Goal: Task Accomplishment & Management: Manage account settings

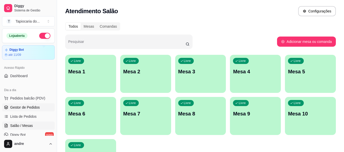
click at [24, 106] on span "Gestor de Pedidos" at bounding box center [25, 107] width 30 height 5
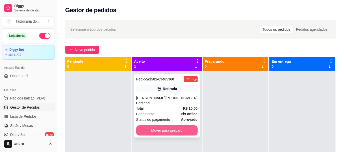
click at [168, 126] on button "Mover para preparo" at bounding box center [166, 131] width 61 height 10
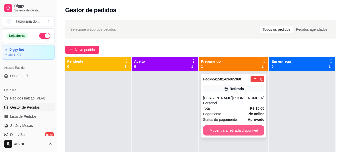
click at [237, 126] on button "Mover para retirada disponível" at bounding box center [233, 131] width 61 height 10
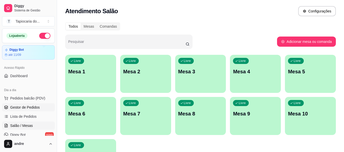
click at [28, 106] on span "Gestor de Pedidos" at bounding box center [25, 107] width 30 height 5
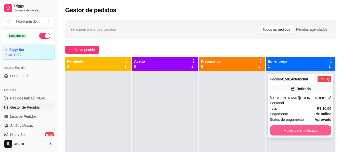
click at [294, 126] on button "Mover para finalizado" at bounding box center [300, 131] width 61 height 10
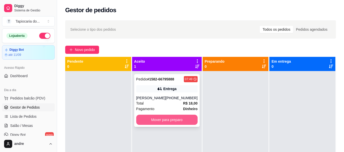
click at [177, 119] on button "Mover para preparo" at bounding box center [166, 120] width 61 height 10
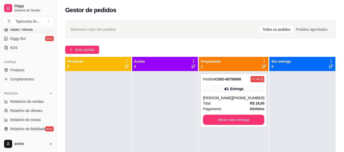
scroll to position [102, 0]
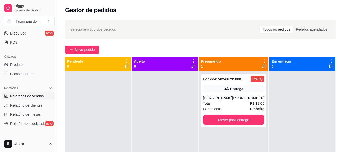
click at [27, 95] on span "Relatórios de vendas" at bounding box center [27, 96] width 34 height 5
select select "ALL"
select select "0"
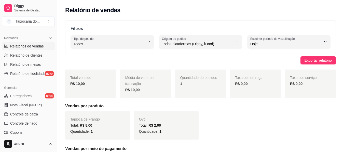
scroll to position [153, 0]
click at [28, 111] on span "Controle de caixa" at bounding box center [24, 113] width 28 height 5
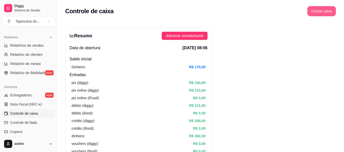
click at [323, 12] on button "Fechar caixa" at bounding box center [321, 11] width 28 height 10
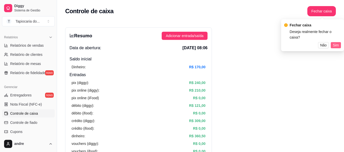
click at [334, 42] on span "Sim" at bounding box center [335, 45] width 6 height 6
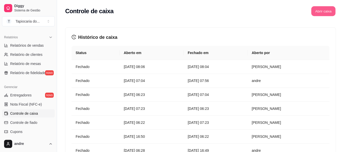
click at [324, 14] on button "Abrir caixa" at bounding box center [323, 11] width 24 height 10
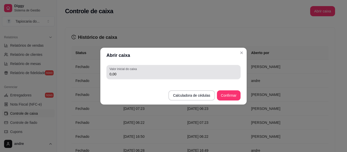
click at [128, 76] on input "0,00" at bounding box center [174, 74] width 128 height 5
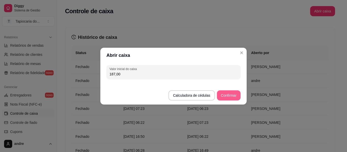
type input "187,00"
click at [234, 94] on button "Confirmar" at bounding box center [228, 96] width 23 height 10
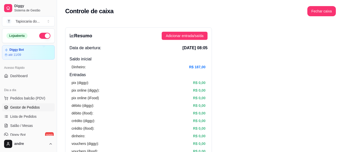
click at [29, 110] on link "Gestor de Pedidos" at bounding box center [28, 108] width 53 height 8
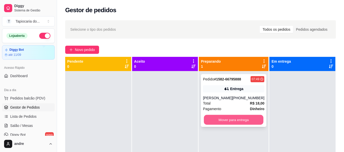
click at [247, 119] on button "Mover para entrega" at bounding box center [234, 120] width 60 height 10
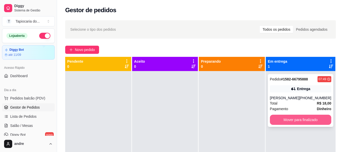
click at [288, 122] on button "Mover para finalizado" at bounding box center [300, 120] width 61 height 10
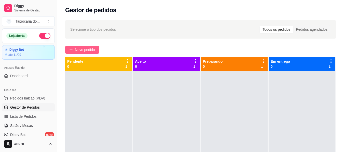
click at [89, 50] on span "Novo pedido" at bounding box center [85, 50] width 20 height 6
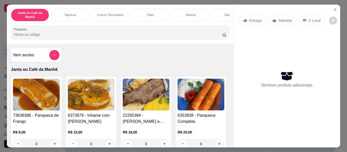
click at [92, 34] on input "Pesquisa" at bounding box center [118, 34] width 209 height 5
click at [54, 55] on icon "add-separate-item" at bounding box center [55, 55] width 4 height 4
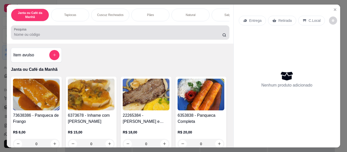
click at [119, 36] on input "Pesquisa" at bounding box center [118, 34] width 209 height 5
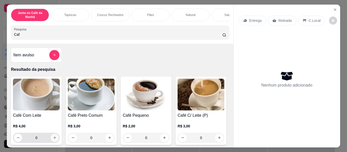
type input "Caf"
click at [54, 140] on icon "increase-product-quantity" at bounding box center [55, 138] width 4 height 4
type input "1"
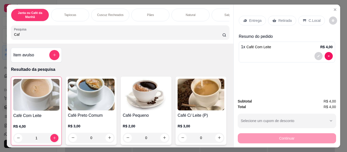
drag, startPoint x: 47, startPoint y: 38, endPoint x: 0, endPoint y: 36, distance: 47.4
click at [0, 36] on div "Janta ou Café da Manhã Tapiocas Cuscuz Recheados Pães Natural Salgados Tapiocas…" at bounding box center [173, 76] width 347 height 152
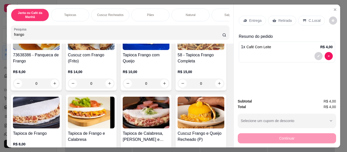
scroll to position [102, 0]
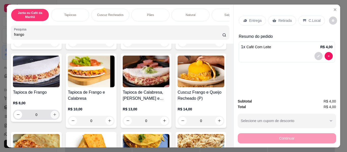
type input "frango"
click at [57, 116] on icon "increase-product-quantity" at bounding box center [55, 115] width 4 height 4
type input "1"
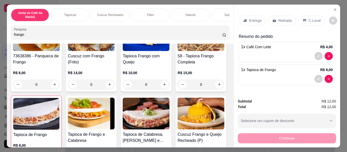
scroll to position [0, 0]
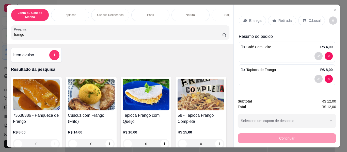
drag, startPoint x: 82, startPoint y: 36, endPoint x: 3, endPoint y: 32, distance: 79.2
click at [4, 32] on div "Janta ou Café da Manhã Tapiocas Cuscuz Recheados Pães Natural Salgados Tapiocas…" at bounding box center [173, 76] width 347 height 152
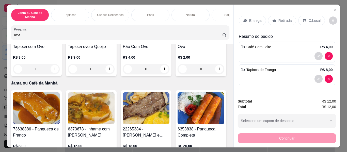
scroll to position [76, 0]
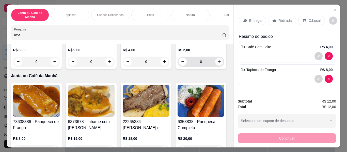
type input "ovo"
click at [218, 64] on icon "increase-product-quantity" at bounding box center [220, 62] width 4 height 4
type input "1"
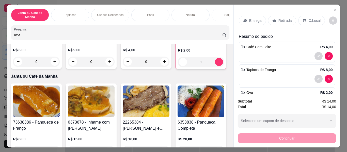
click at [275, 17] on div "Retirada" at bounding box center [282, 21] width 28 height 10
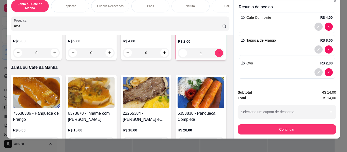
scroll to position [14, 0]
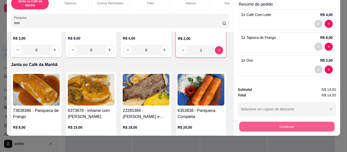
click at [303, 124] on button "Continuar" at bounding box center [286, 127] width 95 height 10
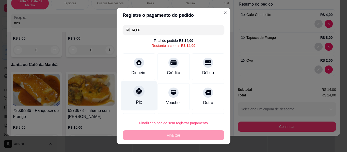
click at [134, 96] on div at bounding box center [139, 91] width 11 height 11
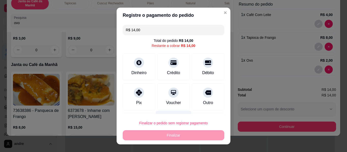
type input "R$ 0,00"
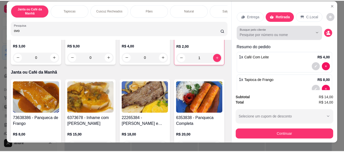
scroll to position [0, 0]
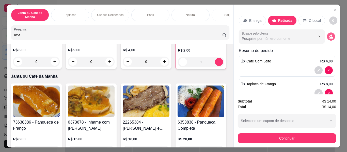
click at [329, 34] on icon "decrease-product-quantity" at bounding box center [331, 36] width 5 height 5
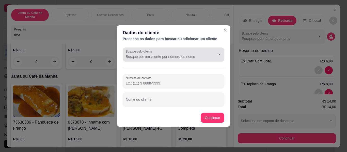
click at [162, 56] on input "Busque pelo cliente" at bounding box center [166, 56] width 81 height 5
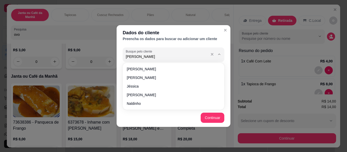
type input "[PERSON_NAME]"
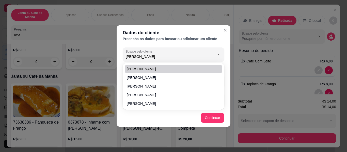
click at [173, 71] on span "[PERSON_NAME]" at bounding box center [171, 69] width 89 height 5
type input "(83) 9 9325-3598"
type input "[PERSON_NAME]"
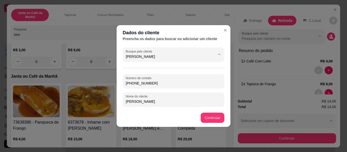
type input "[PERSON_NAME]"
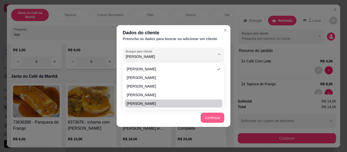
click at [215, 115] on button "Continuar" at bounding box center [213, 118] width 24 height 10
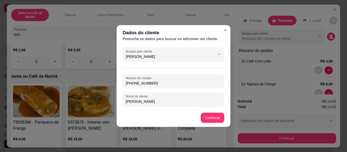
drag, startPoint x: 175, startPoint y: 85, endPoint x: 110, endPoint y: 83, distance: 64.4
click at [110, 83] on div "Dados do cliente Preencha os dados para buscar ou adicionar um cliente Busque p…" at bounding box center [173, 76] width 347 height 152
paste input "(83) 9444-8007"
type input "(83) 9444-8007"
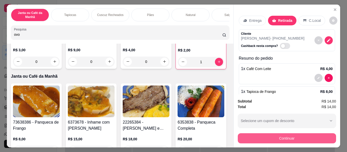
click at [290, 134] on button "Continuar" at bounding box center [287, 139] width 98 height 10
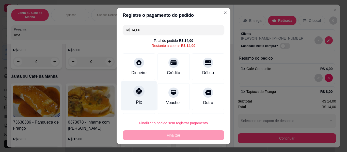
drag, startPoint x: 132, startPoint y: 103, endPoint x: 135, endPoint y: 102, distance: 2.8
click at [133, 102] on div "Pix" at bounding box center [139, 96] width 36 height 30
type input "R$ 0,00"
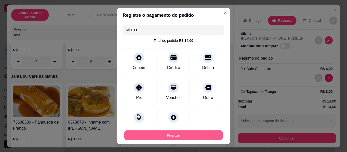
click at [171, 135] on button "Finalizar" at bounding box center [173, 136] width 99 height 10
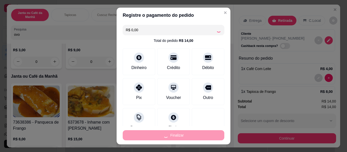
type input "0"
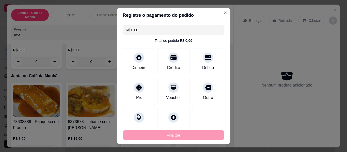
type input "-R$ 14,00"
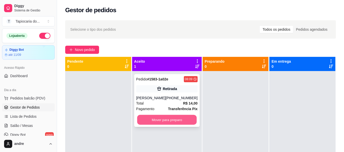
click at [177, 120] on button "Mover para preparo" at bounding box center [167, 120] width 60 height 10
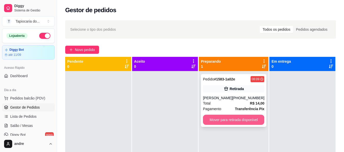
click at [229, 120] on button "Mover para retirada disponível" at bounding box center [233, 120] width 61 height 10
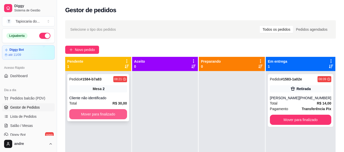
click at [119, 114] on button "Mover para finalizado" at bounding box center [98, 114] width 58 height 10
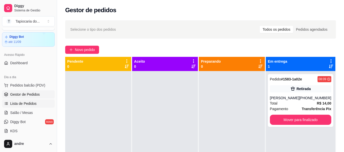
scroll to position [25, 0]
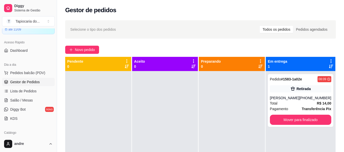
click at [29, 82] on span "Gestor de Pedidos" at bounding box center [25, 82] width 30 height 5
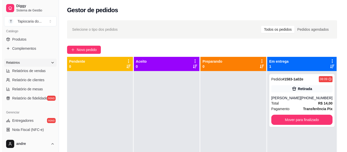
scroll to position [25, 0]
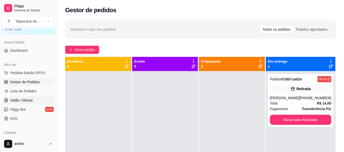
click at [26, 99] on span "Salão / Mesas" at bounding box center [21, 100] width 23 height 5
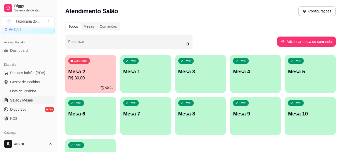
click at [141, 70] on p "Mesa 1" at bounding box center [145, 71] width 45 height 7
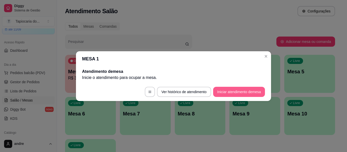
click at [231, 92] on button "Iniciar atendimento de mesa" at bounding box center [239, 92] width 52 height 10
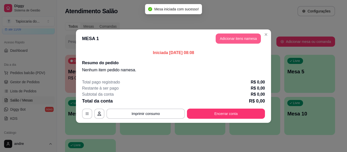
click at [244, 36] on button "Adicionar itens na mesa" at bounding box center [238, 39] width 45 height 10
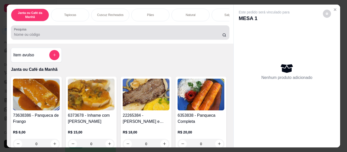
click at [89, 35] on input "Pesquisa" at bounding box center [118, 34] width 209 height 5
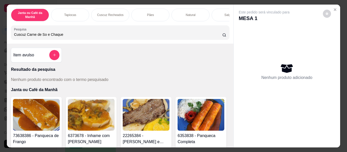
click at [43, 34] on input "Cuscuz Carne de So e Chaque" at bounding box center [118, 34] width 209 height 5
click at [53, 37] on input "Cuscuz Carne de Sol e Chaque" at bounding box center [118, 34] width 209 height 5
click at [78, 36] on input "Cuscuz Carne de Sol e Charque" at bounding box center [118, 34] width 209 height 5
type input "Cuscuz Carne de Sol e Charque."
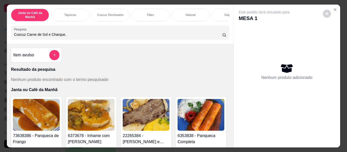
drag, startPoint x: 64, startPoint y: 39, endPoint x: 19, endPoint y: 40, distance: 45.8
click at [16, 40] on div "Pesquisa Cuscuz Carne de Sol e Charque." at bounding box center [120, 32] width 218 height 14
drag, startPoint x: 65, startPoint y: 37, endPoint x: 12, endPoint y: 39, distance: 53.5
click at [14, 38] on div "Cuscuz Carne de Sol e Charque." at bounding box center [120, 32] width 212 height 10
click at [51, 54] on button "add-separate-item" at bounding box center [54, 55] width 10 height 10
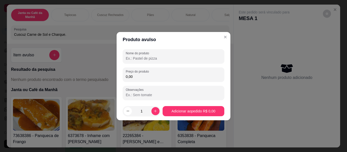
click at [143, 58] on input "Nome do produto" at bounding box center [174, 58] width 96 height 5
paste input "Cuscuz Carne de Sol e Charque."
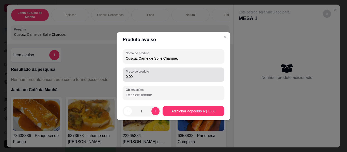
type input "Cuscuz Carne de Sol e Charque."
click at [158, 80] on div "Preço do produto 0,00" at bounding box center [174, 75] width 102 height 14
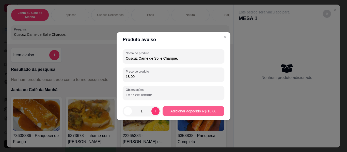
type input "18,00"
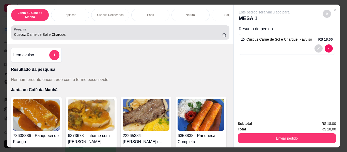
click at [146, 37] on input "Cuscuz Carne de Sol e Charque." at bounding box center [118, 34] width 209 height 5
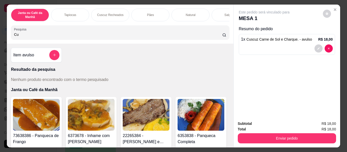
type input "C"
click at [0, 41] on div "Janta ou Café da Manhã Tapiocas Cuscuz Recheados Pães Natural Salgados Tapiocas…" at bounding box center [173, 76] width 347 height 152
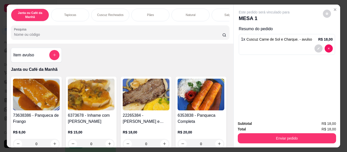
click at [268, 62] on div "Este pedido será vinculado para MESA 1 Resumo do pedido 1 x Cuscuz Carne de Sol…" at bounding box center [287, 61] width 107 height 112
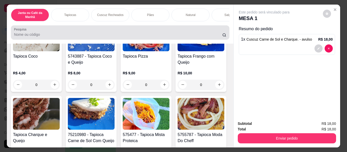
click at [41, 32] on div at bounding box center [120, 32] width 212 height 10
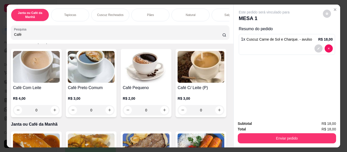
scroll to position [0, 0]
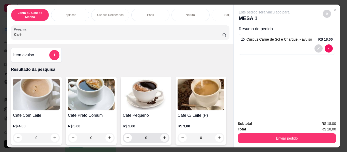
type input "Café"
click at [163, 138] on icon "increase-product-quantity" at bounding box center [165, 138] width 4 height 4
type input "1"
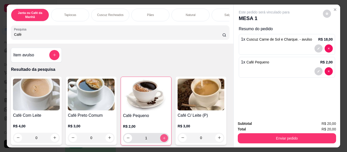
click at [163, 138] on icon "increase-product-quantity" at bounding box center [165, 139] width 4 height 4
type input "2"
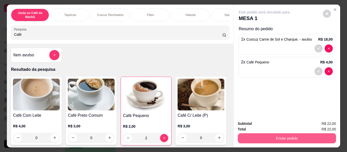
click at [280, 135] on button "Enviar pedido" at bounding box center [287, 139] width 98 height 10
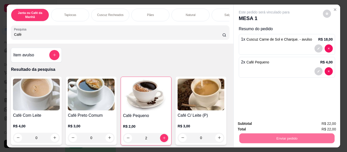
click at [279, 124] on button "Não registrar e enviar pedido" at bounding box center [270, 124] width 53 height 10
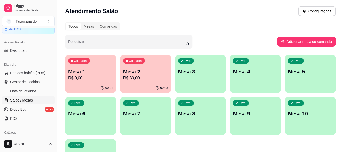
click at [140, 67] on div "Ocupada Mesa 2 R$ 30,00" at bounding box center [145, 69] width 51 height 28
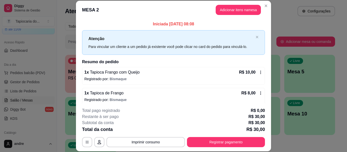
click at [259, 71] on icon at bounding box center [261, 72] width 4 height 4
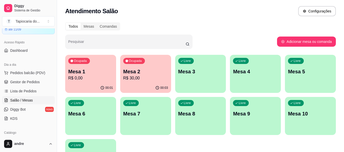
click at [93, 76] on p "R$ 0,00" at bounding box center [90, 78] width 45 height 6
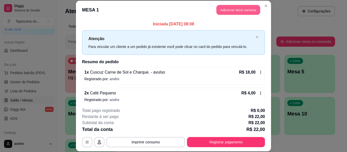
click at [241, 10] on button "Adicionar itens na mesa" at bounding box center [239, 10] width 44 height 10
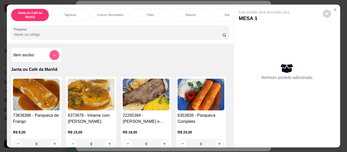
click at [54, 57] on icon "add-separate-item" at bounding box center [55, 55] width 4 height 4
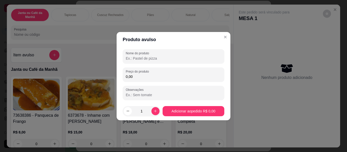
paste input "Cuscuz Carne de Sol e Charque."
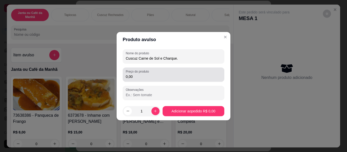
type input "Cuscuz Carne de Sol e Charque."
click at [147, 76] on input "0,00" at bounding box center [174, 76] width 96 height 5
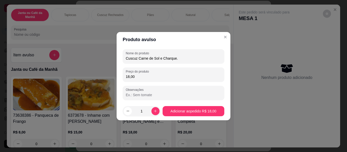
type input "18,00"
click at [192, 119] on footer "1 Adicionar ao pedido R$ 18,00" at bounding box center [174, 111] width 114 height 18
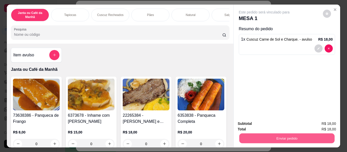
click at [277, 135] on button "Enviar pedido" at bounding box center [286, 139] width 95 height 10
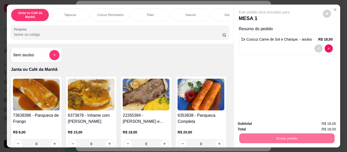
click at [259, 121] on button "Não registrar e enviar pedido" at bounding box center [270, 124] width 53 height 10
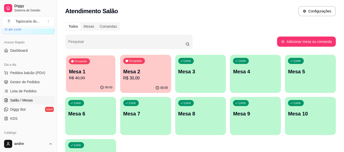
click at [86, 69] on p "Mesa 1" at bounding box center [90, 71] width 43 height 7
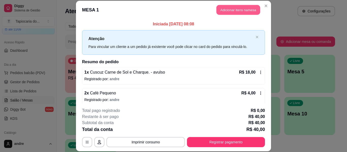
click at [244, 8] on button "Adicionar itens na mesa" at bounding box center [239, 10] width 44 height 10
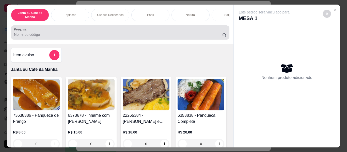
click at [108, 31] on div at bounding box center [120, 32] width 212 height 10
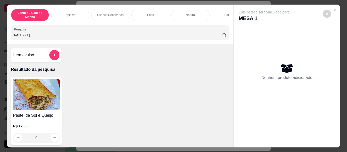
type input "sol e queijo"
drag, startPoint x: 42, startPoint y: 36, endPoint x: 0, endPoint y: 37, distance: 42.0
click at [0, 37] on div "Janta ou Café da Manhã Tapiocas Cuscuz Recheados Pães Natural Salgados Tapiocas…" at bounding box center [173, 76] width 347 height 152
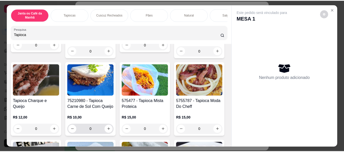
scroll to position [102, 0]
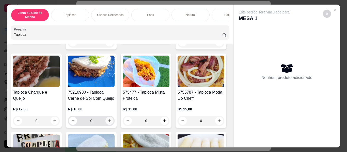
type input "Tapioca"
click at [112, 121] on icon "increase-product-quantity" at bounding box center [110, 121] width 4 height 4
type input "1"
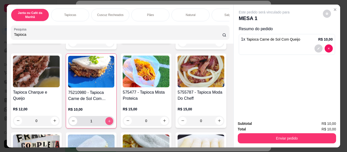
click at [111, 121] on icon "increase-product-quantity" at bounding box center [110, 122] width 4 height 4
type input "2"
click at [111, 121] on icon "increase-product-quantity" at bounding box center [110, 122] width 4 height 4
type input "3"
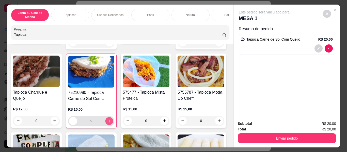
type input "3"
click at [111, 122] on icon "increase-product-quantity" at bounding box center [110, 122] width 4 height 4
type input "4"
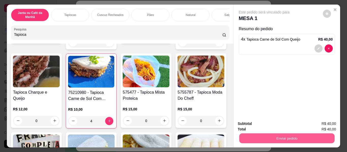
click at [286, 137] on button "Enviar pedido" at bounding box center [286, 139] width 95 height 10
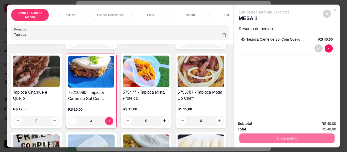
click at [272, 126] on button "Não registrar e enviar pedido" at bounding box center [270, 123] width 51 height 9
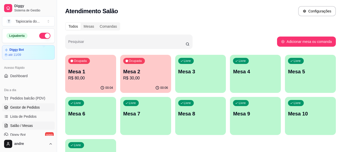
click at [21, 106] on span "Gestor de Pedidos" at bounding box center [25, 107] width 30 height 5
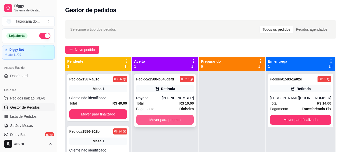
click at [178, 118] on button "Mover para preparo" at bounding box center [165, 120] width 58 height 10
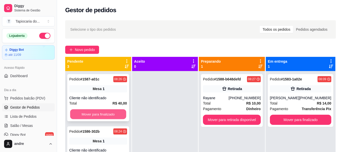
click at [120, 115] on button "Mover para finalizado" at bounding box center [98, 115] width 56 height 10
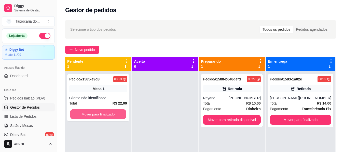
click at [120, 115] on button "Mover para finalizado" at bounding box center [98, 115] width 56 height 10
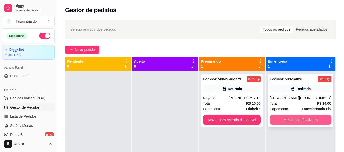
click at [294, 121] on button "Mover para finalizado" at bounding box center [300, 120] width 61 height 10
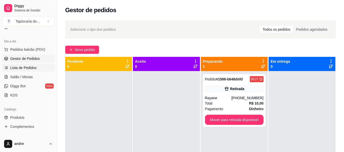
scroll to position [51, 0]
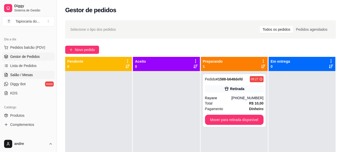
click at [31, 75] on span "Salão / Mesas" at bounding box center [21, 74] width 23 height 5
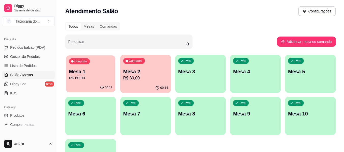
click at [110, 80] on p "R$ 80,00" at bounding box center [90, 78] width 43 height 6
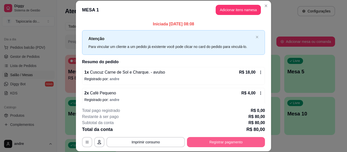
click at [236, 143] on button "Registrar pagamento" at bounding box center [226, 142] width 78 height 10
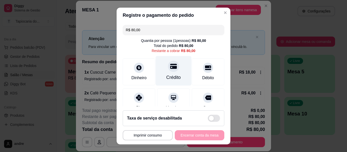
click at [173, 77] on div "Crédito" at bounding box center [174, 77] width 14 height 7
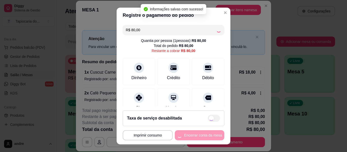
type input "R$ 0,00"
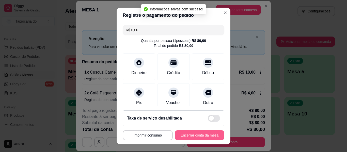
click at [193, 132] on button "Encerrar conta da mesa" at bounding box center [200, 135] width 50 height 10
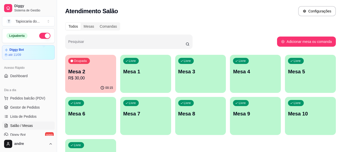
click at [107, 74] on p "Mesa 2" at bounding box center [90, 71] width 45 height 7
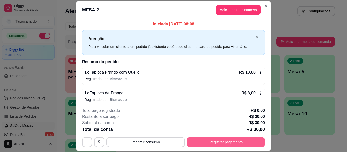
click at [245, 140] on button "Registrar pagamento" at bounding box center [226, 142] width 78 height 10
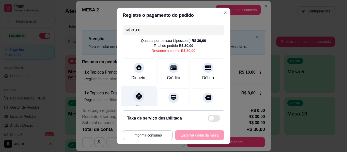
click at [138, 97] on icon at bounding box center [139, 96] width 7 height 7
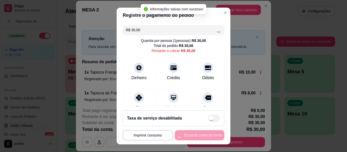
type input "R$ 0,00"
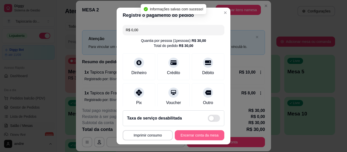
click at [205, 136] on button "Encerrar conta da mesa" at bounding box center [200, 135] width 50 height 10
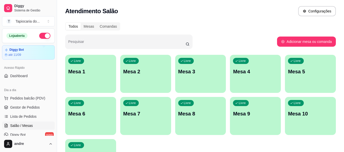
click at [283, 26] on div "Todos Mesas Comandas" at bounding box center [200, 26] width 270 height 8
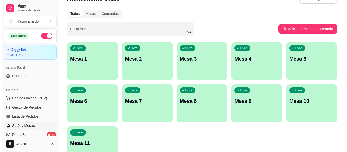
scroll to position [46, 0]
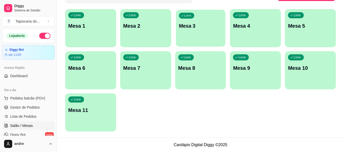
click at [204, 28] on p "Mesa 3" at bounding box center [200, 26] width 43 height 7
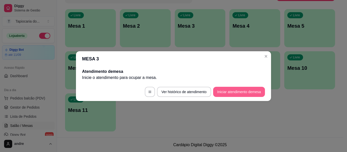
click at [244, 93] on button "Iniciar atendimento de mesa" at bounding box center [239, 92] width 52 height 10
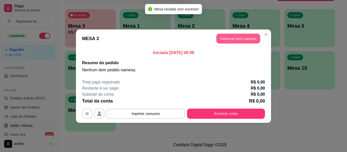
click at [242, 39] on button "Adicionar itens na mesa" at bounding box center [239, 39] width 44 height 10
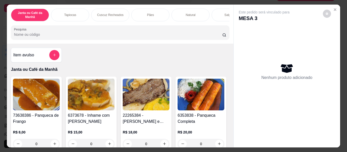
click at [69, 34] on input "Pesquisa" at bounding box center [118, 34] width 209 height 5
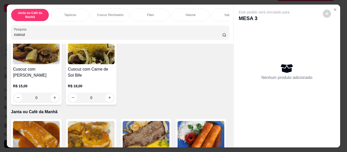
scroll to position [254, 0]
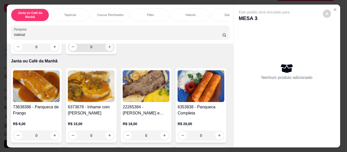
type input "cuscuz"
click at [108, 49] on icon "increase-product-quantity" at bounding box center [110, 47] width 4 height 4
type input "1"
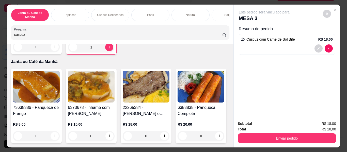
drag, startPoint x: 71, startPoint y: 35, endPoint x: 6, endPoint y: 35, distance: 65.6
click at [5, 36] on div "Janta ou Café da Manhã Tapiocas Cuscuz Recheados Pães Natural Salgados Tapiocas…" at bounding box center [173, 76] width 347 height 152
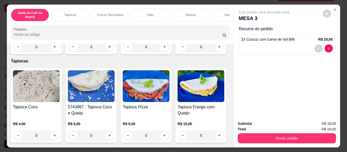
scroll to position [0, 0]
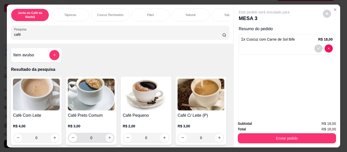
type input "café"
click at [108, 140] on icon "increase-product-quantity" at bounding box center [110, 138] width 4 height 4
type input "1"
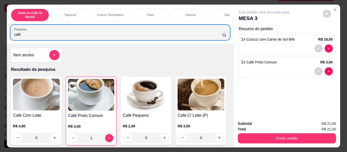
drag, startPoint x: 81, startPoint y: 34, endPoint x: 0, endPoint y: 44, distance: 81.8
click at [0, 45] on div "Janta ou Café da Manhã Tapiocas Cuscuz Recheados Pães Natural Salgados Tapiocas…" at bounding box center [173, 76] width 347 height 152
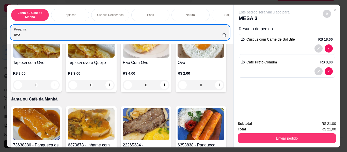
scroll to position [102, 0]
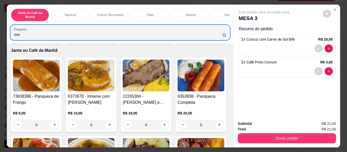
type input "ovo"
click at [218, 38] on icon "increase-product-quantity" at bounding box center [220, 36] width 4 height 4
type input "1"
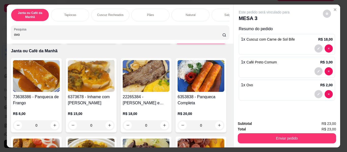
click at [217, 38] on icon "increase-product-quantity" at bounding box center [219, 37] width 4 height 4
type input "2"
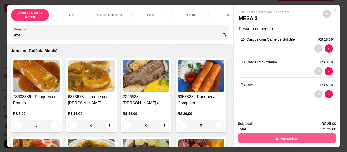
click at [316, 135] on button "Enviar pedido" at bounding box center [287, 139] width 98 height 10
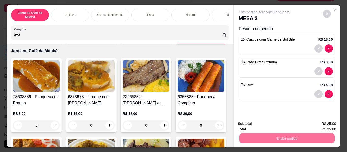
click at [280, 123] on button "Não registrar e enviar pedido" at bounding box center [270, 124] width 51 height 9
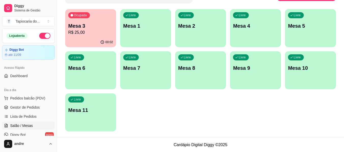
click at [256, 31] on div "Livre Mesa 4" at bounding box center [255, 25] width 51 height 32
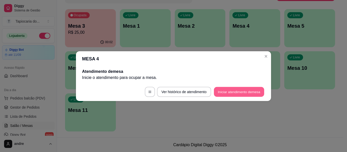
click at [250, 88] on button "Iniciar atendimento de mesa" at bounding box center [239, 92] width 50 height 10
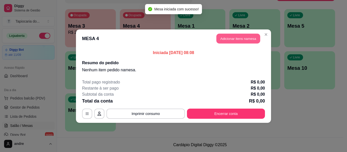
click at [246, 39] on button "Adicionar itens na mesa" at bounding box center [239, 39] width 44 height 10
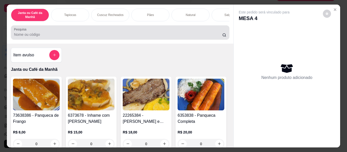
click at [133, 32] on div at bounding box center [120, 32] width 212 height 10
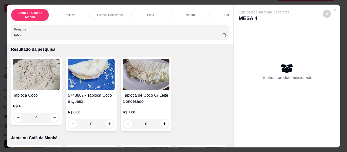
scroll to position [51, 0]
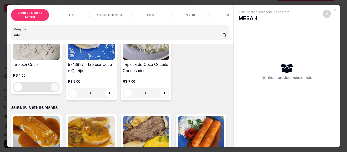
type input "coco"
click at [53, 89] on icon "increase-product-quantity" at bounding box center [55, 87] width 4 height 4
type input "1"
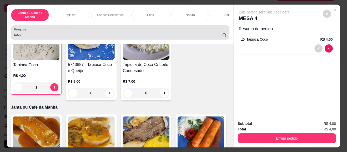
scroll to position [51, 0]
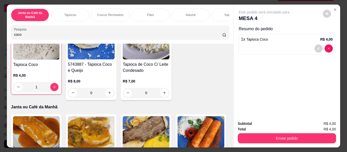
drag, startPoint x: 58, startPoint y: 36, endPoint x: 0, endPoint y: 33, distance: 57.8
click at [0, 36] on div "Janta ou Café da Manhã Tapiocas Cuscuz Recheados Pães Natural Salgados Tapiocas…" at bounding box center [173, 76] width 347 height 152
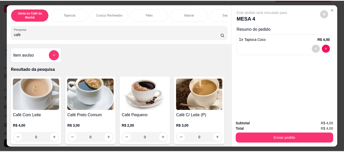
scroll to position [25, 0]
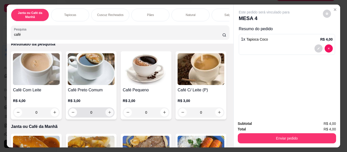
type input "café"
click at [108, 113] on icon "increase-product-quantity" at bounding box center [110, 113] width 4 height 4
type input "1"
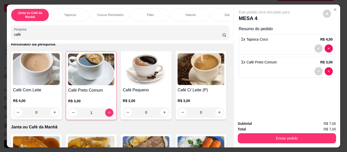
click at [296, 142] on button "Enviar pedido" at bounding box center [287, 139] width 98 height 10
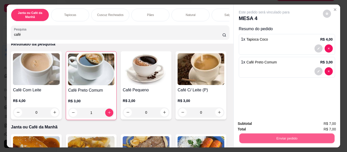
click at [297, 138] on button "Enviar pedido" at bounding box center [286, 139] width 95 height 10
click at [297, 138] on button "Enviar pedido" at bounding box center [287, 139] width 98 height 10
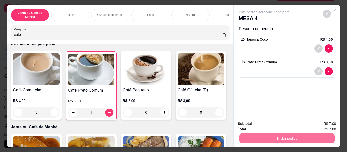
click at [285, 125] on button "Não registrar e enviar pedido" at bounding box center [270, 124] width 53 height 10
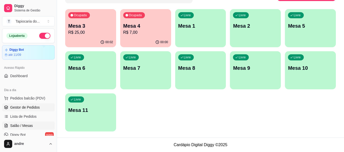
click at [24, 111] on link "Gestor de Pedidos" at bounding box center [28, 108] width 53 height 8
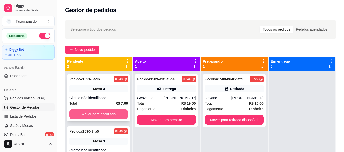
click at [109, 112] on button "Mover para finalizado" at bounding box center [98, 114] width 58 height 10
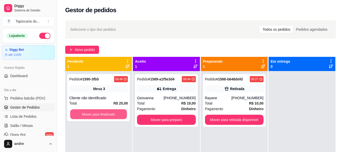
click at [109, 112] on button "Mover para finalizado" at bounding box center [98, 115] width 57 height 10
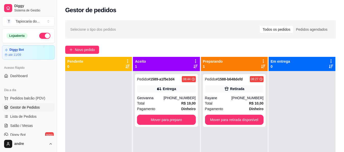
click at [207, 12] on div "Gestor de pedidos" at bounding box center [200, 10] width 270 height 8
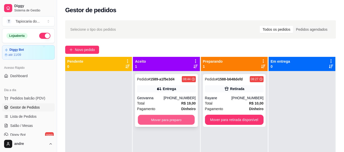
click at [175, 123] on button "Mover para preparo" at bounding box center [166, 120] width 57 height 10
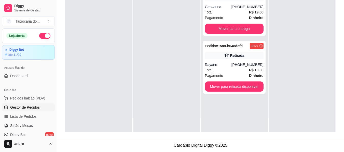
scroll to position [78, 0]
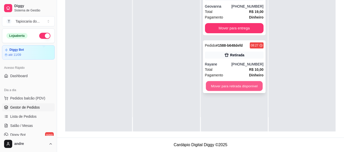
click at [233, 85] on button "Mover para retirada disponível" at bounding box center [234, 86] width 57 height 10
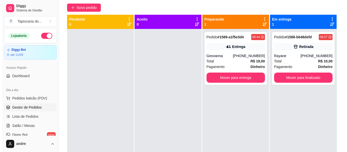
scroll to position [0, 0]
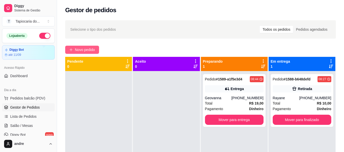
click at [79, 51] on span "Novo pedido" at bounding box center [85, 50] width 20 height 6
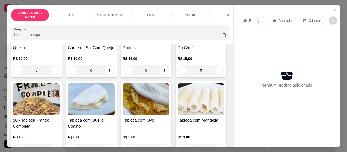
scroll to position [432, 0]
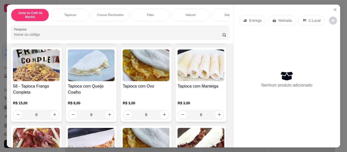
click at [112, 38] on icon "increase-product-quantity" at bounding box center [110, 37] width 4 height 4
type input "1"
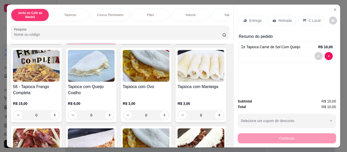
click at [259, 19] on p "Entrega" at bounding box center [256, 20] width 12 height 5
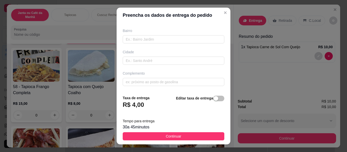
scroll to position [9, 0]
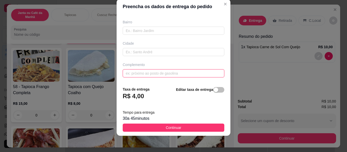
click at [156, 72] on input "text" at bounding box center [174, 73] width 102 height 8
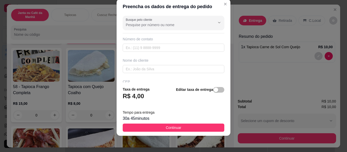
scroll to position [0, 0]
type input "Itec Cursos"
click at [161, 49] on input "text" at bounding box center [174, 48] width 102 height 8
paste input "(83) 9304-7320"
type input "(83) 9304-7320"
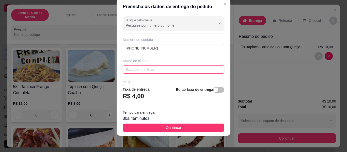
click at [159, 69] on input "text" at bounding box center [174, 70] width 102 height 8
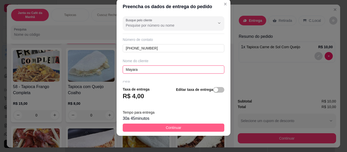
type input "Mayara"
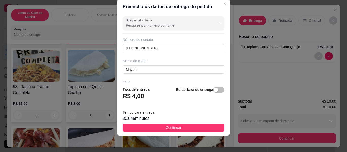
click at [188, 126] on button "Continuar" at bounding box center [174, 128] width 102 height 8
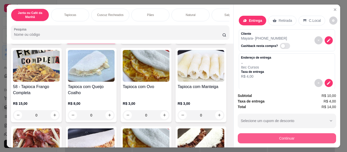
click at [296, 135] on button "Continuar" at bounding box center [287, 139] width 98 height 10
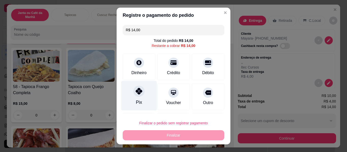
click at [138, 97] on div "Pix" at bounding box center [139, 96] width 36 height 30
type input "R$ 0,00"
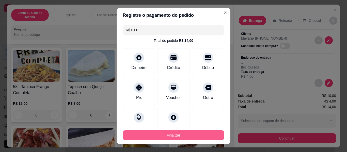
click at [206, 134] on button "Finalizar" at bounding box center [174, 135] width 102 height 10
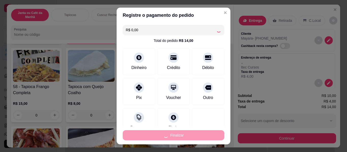
type input "0"
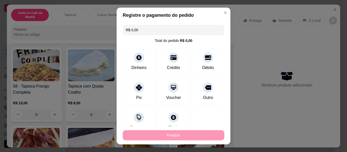
type input "-R$ 14,00"
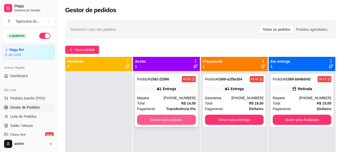
click at [159, 119] on button "Mover para preparo" at bounding box center [166, 120] width 58 height 10
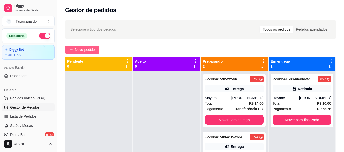
click at [92, 47] on span "Novo pedido" at bounding box center [85, 50] width 20 height 6
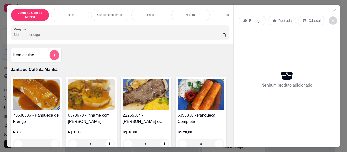
click at [56, 57] on button "add-separate-item" at bounding box center [55, 55] width 10 height 10
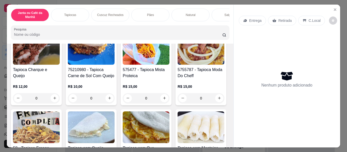
scroll to position [407, 0]
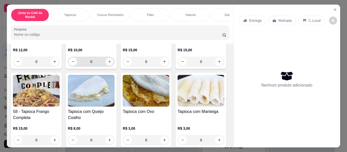
click at [112, 64] on icon "increase-product-quantity" at bounding box center [110, 62] width 4 height 4
type input "1"
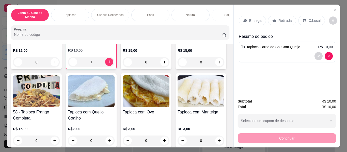
click at [256, 19] on p "Entrega" at bounding box center [256, 20] width 12 height 5
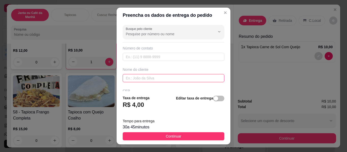
click at [146, 79] on input "text" at bounding box center [174, 78] width 102 height 8
paste input "[PERSON_NAME]"
type input "[PERSON_NAME]"
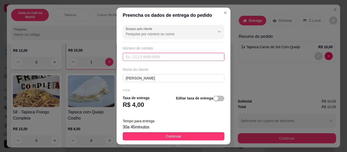
click at [150, 60] on input "text" at bounding box center [174, 57] width 102 height 8
paste input "(83) 9863-2943"
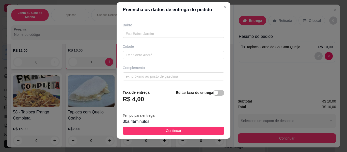
scroll to position [9, 0]
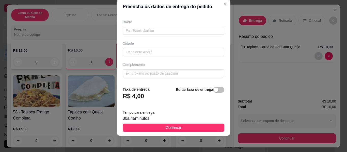
type input "(83) 9863-2943"
click at [164, 72] on input "text" at bounding box center [174, 73] width 102 height 8
paste input "Entregar na policlínica monsenhor Odilon pedrosa , em frente a feira da [GEOGRA…"
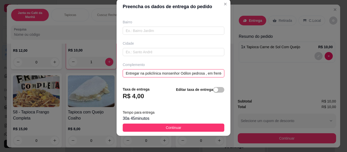
scroll to position [0, 36]
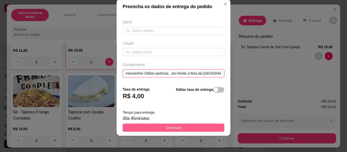
type input "Entregar na policlínica monsenhor Odilon pedrosa , em frente a feira da [GEOGRA…"
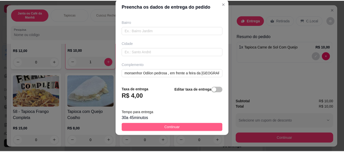
scroll to position [0, 0]
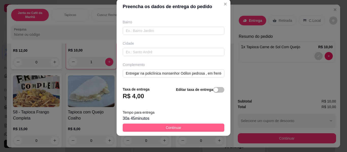
click at [190, 127] on button "Continuar" at bounding box center [174, 128] width 102 height 8
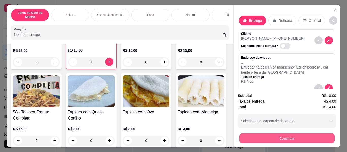
click at [284, 134] on button "Continuar" at bounding box center [286, 139] width 95 height 10
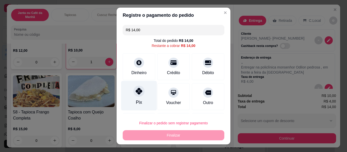
click at [136, 100] on div "Pix" at bounding box center [139, 102] width 6 height 7
type input "R$ 0,00"
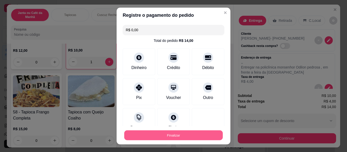
click at [159, 137] on button "Finalizar" at bounding box center [173, 136] width 99 height 10
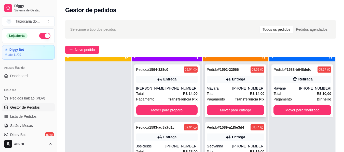
scroll to position [14, 0]
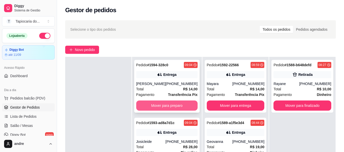
click at [175, 103] on button "Mover para preparo" at bounding box center [166, 106] width 61 height 10
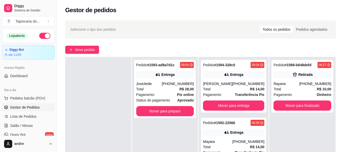
click at [175, 103] on div "Status do pagamento aprovado" at bounding box center [165, 101] width 58 height 6
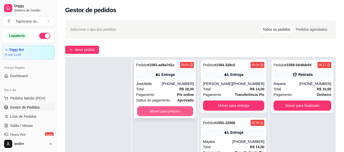
click at [166, 112] on button "Mover para preparo" at bounding box center [165, 112] width 56 height 10
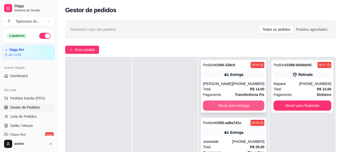
click at [241, 109] on button "Mover para entrega" at bounding box center [233, 106] width 61 height 10
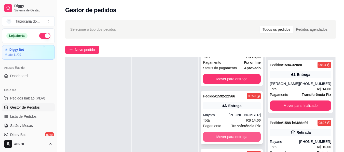
scroll to position [76, 0]
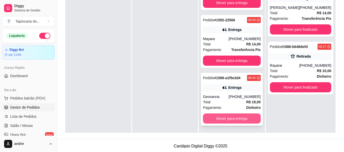
click at [242, 120] on button "Mover para entrega" at bounding box center [232, 119] width 58 height 10
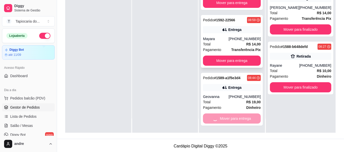
scroll to position [0, 0]
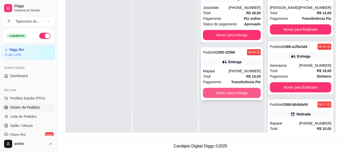
click at [241, 91] on button "Mover para entrega" at bounding box center [232, 93] width 58 height 10
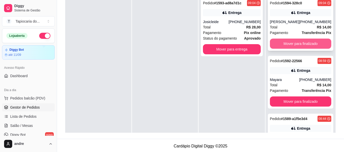
click at [306, 49] on button "Mover para finalizado" at bounding box center [300, 44] width 61 height 10
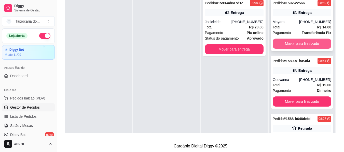
click at [309, 43] on button "Mover para finalizado" at bounding box center [301, 44] width 58 height 10
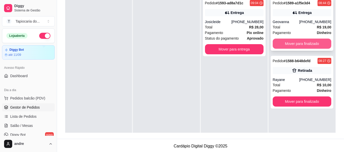
click at [309, 43] on button "Mover para finalizado" at bounding box center [301, 44] width 58 height 10
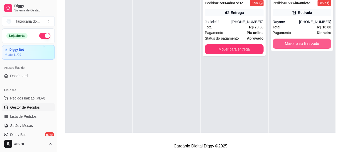
click at [309, 43] on button "Mover para finalizado" at bounding box center [301, 44] width 58 height 10
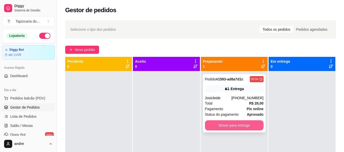
click at [242, 124] on button "Mover para entrega" at bounding box center [234, 126] width 58 height 10
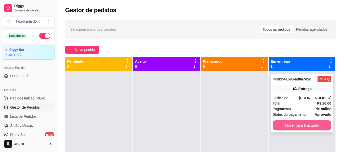
click at [295, 124] on button "Mover para finalizado" at bounding box center [301, 126] width 58 height 10
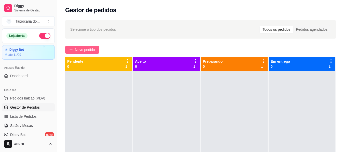
click at [85, 47] on span "Novo pedido" at bounding box center [85, 50] width 20 height 6
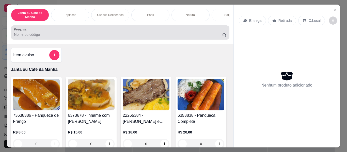
click at [144, 37] on input "Pesquisa" at bounding box center [118, 34] width 209 height 5
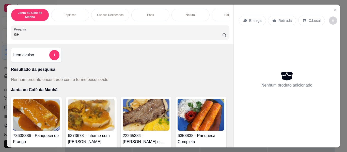
type input "G"
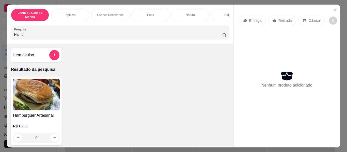
click at [40, 36] on input "Hamb" at bounding box center [118, 34] width 209 height 5
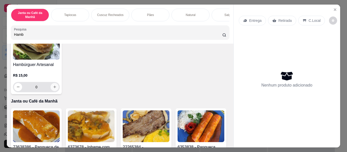
type input "Hamb"
click at [53, 89] on icon "increase-product-quantity" at bounding box center [55, 87] width 4 height 4
type input "1"
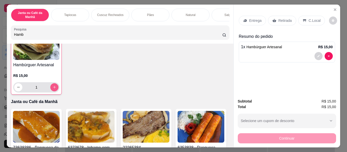
scroll to position [51, 0]
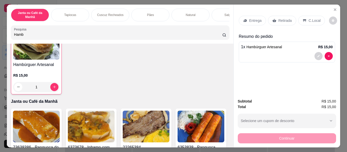
drag, startPoint x: 78, startPoint y: 36, endPoint x: 0, endPoint y: 45, distance: 78.6
click at [0, 45] on div "Janta ou Café da Manhã Tapiocas Cuscuz Recheados Pães Natural Salgados Tapiocas…" at bounding box center [173, 76] width 347 height 152
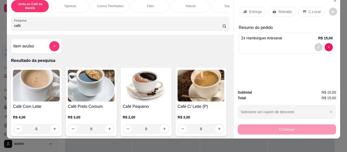
scroll to position [14, 0]
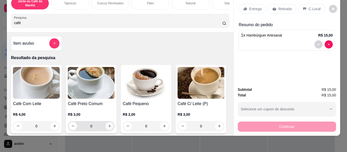
type input "café"
click at [108, 126] on icon "increase-product-quantity" at bounding box center [110, 127] width 4 height 4
type input "1"
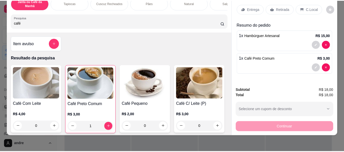
scroll to position [0, 0]
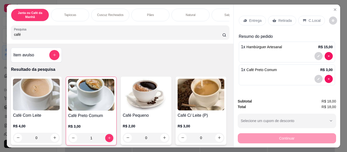
click at [284, 18] on p "Retirada" at bounding box center [285, 20] width 13 height 5
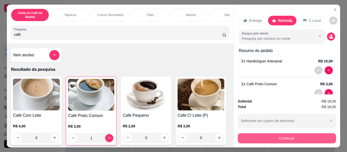
click at [296, 135] on button "Continuar" at bounding box center [287, 139] width 98 height 10
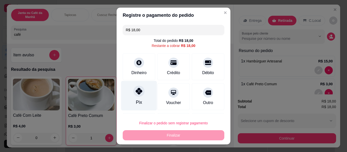
drag, startPoint x: 138, startPoint y: 93, endPoint x: 141, endPoint y: 96, distance: 4.0
click at [138, 93] on icon at bounding box center [139, 91] width 7 height 7
type input "R$ 0,00"
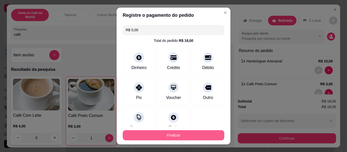
click at [170, 132] on button "Finalizar" at bounding box center [174, 135] width 102 height 10
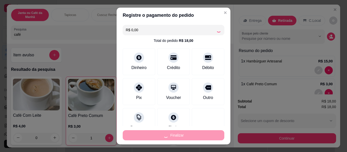
type input "0"
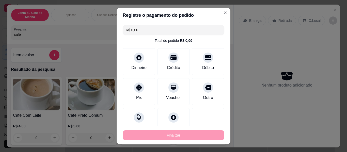
type input "-R$ 18,00"
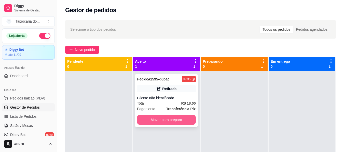
click at [166, 116] on button "Mover para preparo" at bounding box center [166, 120] width 58 height 10
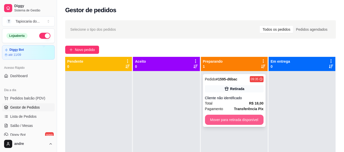
click at [243, 124] on button "Mover para retirada disponível" at bounding box center [234, 120] width 58 height 10
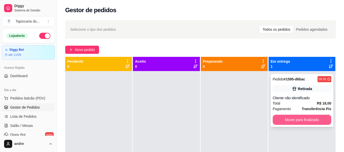
click at [318, 120] on button "Mover para finalizado" at bounding box center [301, 120] width 58 height 10
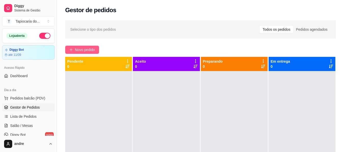
click at [89, 51] on span "Novo pedido" at bounding box center [85, 50] width 20 height 6
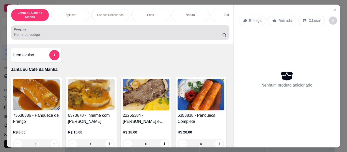
click at [106, 37] on input "Pesquisa" at bounding box center [118, 34] width 209 height 5
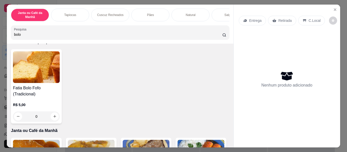
scroll to position [51, 0]
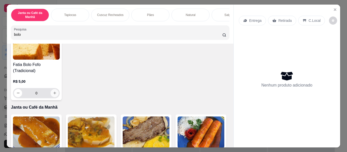
type input "bolo"
click at [53, 95] on icon "increase-product-quantity" at bounding box center [55, 94] width 4 height 4
type input "1"
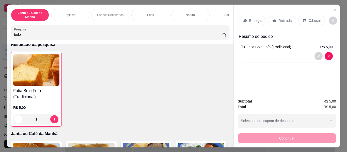
scroll to position [0, 0]
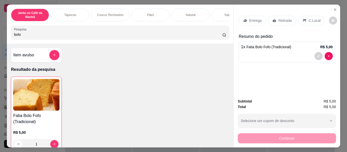
drag, startPoint x: 40, startPoint y: 35, endPoint x: 0, endPoint y: 35, distance: 39.7
click at [0, 35] on div "Janta ou Café da Manhã Tapiocas Cuscuz Recheados Pães Natural Salgados Tapiocas…" at bounding box center [173, 76] width 347 height 152
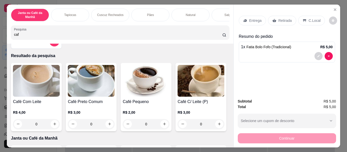
scroll to position [25, 0]
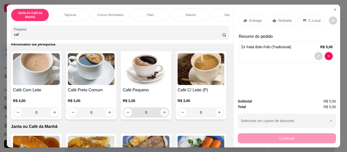
type input "caf"
click at [165, 115] on button "increase-product-quantity" at bounding box center [164, 113] width 8 height 8
type input "1"
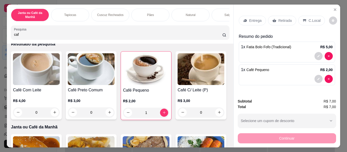
click at [309, 18] on p "C.Local" at bounding box center [315, 20] width 12 height 5
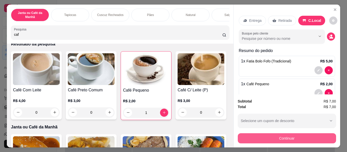
click at [297, 135] on button "Continuar" at bounding box center [287, 139] width 98 height 10
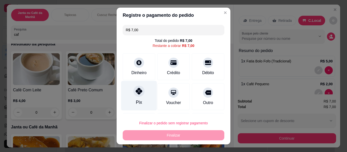
click at [143, 94] on div "Pix" at bounding box center [139, 96] width 36 height 30
type input "R$ 0,00"
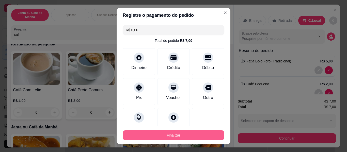
click at [185, 140] on button "Finalizar" at bounding box center [174, 135] width 102 height 10
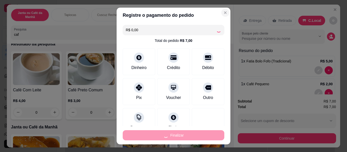
type input "0"
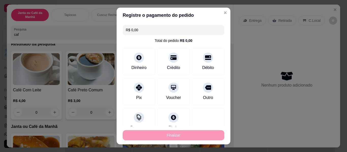
type input "-R$ 7,00"
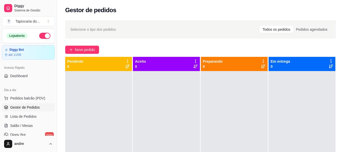
click at [222, 13] on div "Gestor de pedidos" at bounding box center [200, 10] width 270 height 8
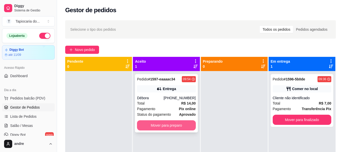
click at [166, 126] on button "Mover para preparo" at bounding box center [166, 126] width 58 height 10
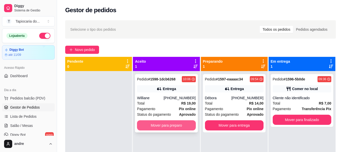
click at [163, 125] on button "Mover para preparo" at bounding box center [166, 126] width 58 height 10
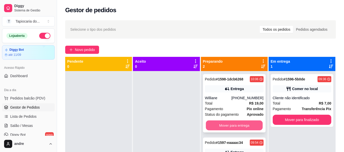
click at [229, 122] on button "Mover para entrega" at bounding box center [234, 126] width 57 height 10
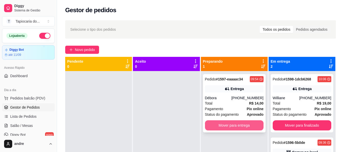
click at [241, 129] on button "Mover para entrega" at bounding box center [234, 126] width 58 height 10
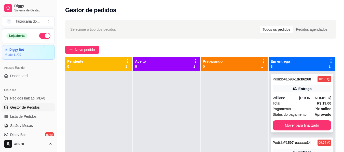
click at [299, 84] on div "Pedido # 1598-1dcb6268 10:06 Entrega Williane (83) 99384-3627 Total R$ 19,00 Pa…" at bounding box center [301, 103] width 63 height 58
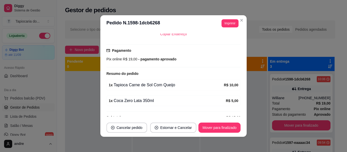
scroll to position [127, 0]
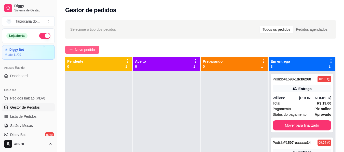
click at [84, 53] on button "Novo pedido" at bounding box center [82, 50] width 34 height 8
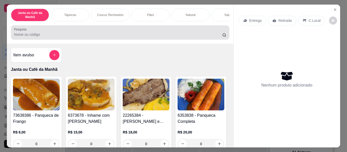
click at [94, 35] on input "Pesquisa" at bounding box center [118, 34] width 209 height 5
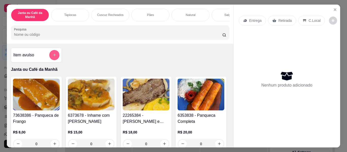
click at [53, 60] on button "add-separate-item" at bounding box center [54, 55] width 10 height 10
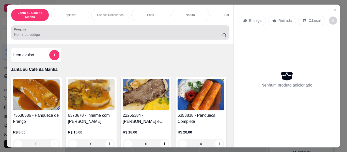
drag, startPoint x: 72, startPoint y: 40, endPoint x: 83, endPoint y: 44, distance: 12.1
click at [74, 40] on div "Pesquisa" at bounding box center [120, 32] width 218 height 14
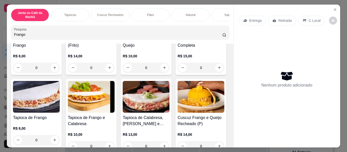
scroll to position [102, 0]
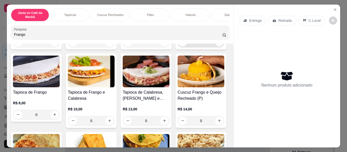
type input "Frango"
click at [216, 46] on button "increase-product-quantity" at bounding box center [220, 42] width 8 height 8
type input "1"
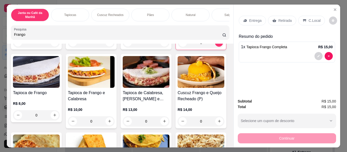
scroll to position [0, 0]
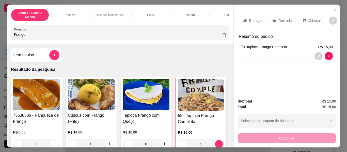
click at [251, 21] on p "Entrega" at bounding box center [256, 20] width 12 height 5
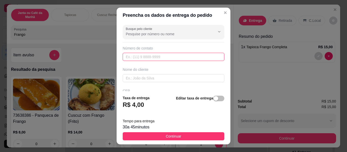
click at [171, 61] on input "text" at bounding box center [174, 57] width 102 height 8
type input "[PHONE_NUMBER]"
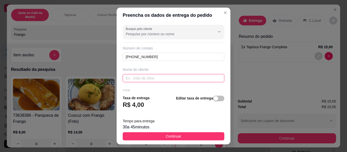
click at [150, 80] on input "text" at bounding box center [174, 78] width 102 height 8
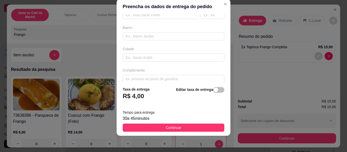
scroll to position [103, 0]
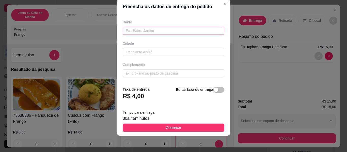
type input "[PERSON_NAME]"
click at [163, 27] on input "text" at bounding box center [174, 31] width 102 height 8
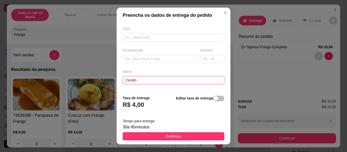
scroll to position [52, 0]
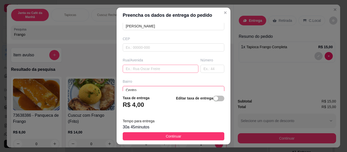
type input "Centro"
click at [149, 68] on input "text" at bounding box center [161, 69] width 76 height 8
type input "[PERSON_NAME]"
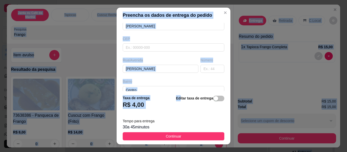
drag, startPoint x: 175, startPoint y: 113, endPoint x: 167, endPoint y: 157, distance: 45.0
click at [167, 152] on html "Diggy Sistema de Gestão T Tapiocaria do ... Loja aberta Diggy Bot até 11/09 Ace…" at bounding box center [173, 76] width 347 height 152
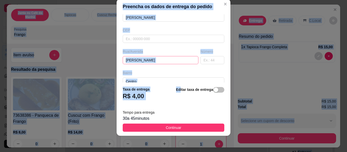
click at [164, 58] on input "[PERSON_NAME]" at bounding box center [161, 60] width 76 height 8
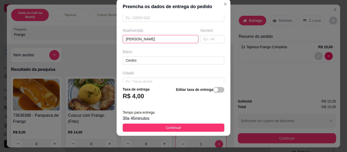
scroll to position [103, 0]
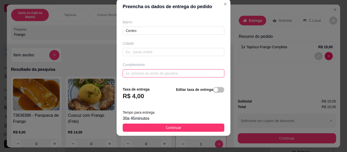
click at [164, 76] on input "text" at bounding box center [174, 73] width 102 height 8
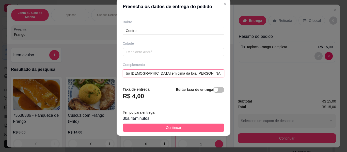
type input "Predio [DEMOGRAPHIC_DATA] em cima da loja [PERSON_NAME], [GEOGRAPHIC_DATA]."
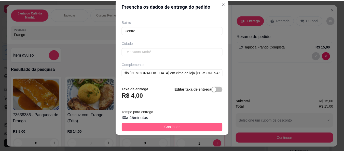
scroll to position [0, 0]
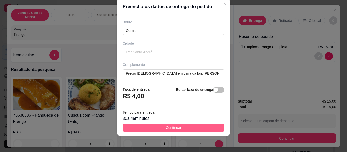
drag, startPoint x: 201, startPoint y: 130, endPoint x: 193, endPoint y: 103, distance: 28.5
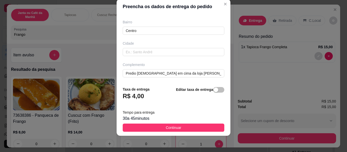
click at [202, 131] on button "Continuar" at bounding box center [174, 128] width 102 height 8
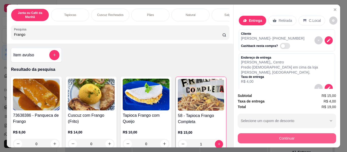
click at [299, 134] on button "Continuar" at bounding box center [287, 139] width 98 height 10
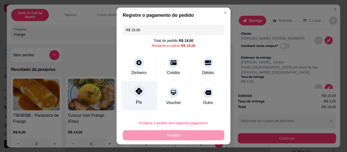
click at [137, 100] on div "Pix" at bounding box center [139, 102] width 6 height 7
type input "R$ 0,00"
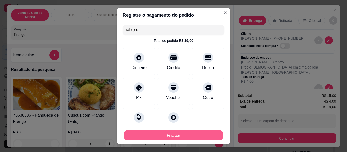
click at [189, 136] on button "Finalizar" at bounding box center [173, 136] width 99 height 10
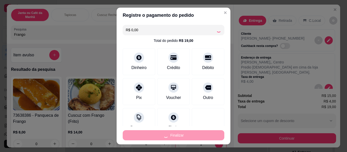
type input "0"
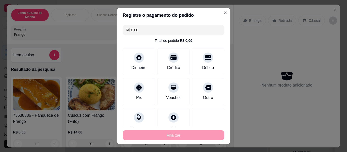
type input "-R$ 19,00"
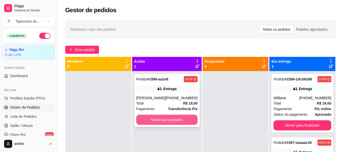
click at [181, 117] on button "Mover para preparo" at bounding box center [166, 120] width 61 height 10
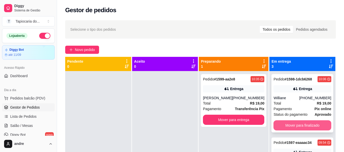
click at [291, 122] on button "Mover para finalizado" at bounding box center [302, 126] width 58 height 10
click at [291, 122] on button "Mover para finalizado" at bounding box center [302, 126] width 56 height 10
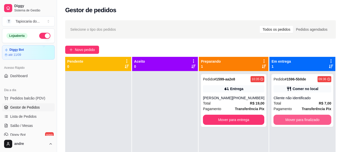
click at [291, 122] on button "Mover para finalizado" at bounding box center [302, 120] width 58 height 10
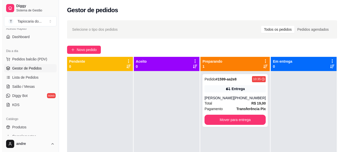
scroll to position [76, 0]
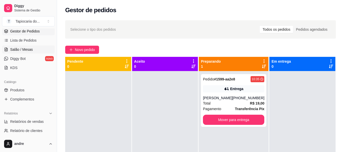
click at [28, 50] on span "Salão / Mesas" at bounding box center [21, 49] width 23 height 5
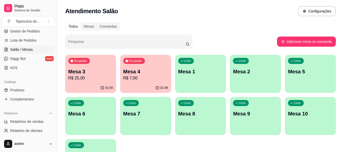
click at [90, 76] on p "R$ 25,00" at bounding box center [90, 78] width 45 height 6
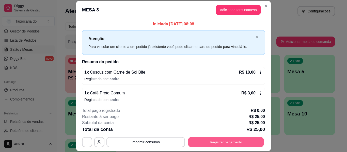
click at [233, 138] on button "Registrar pagamento" at bounding box center [226, 143] width 76 height 10
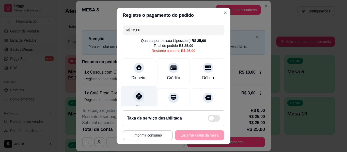
drag, startPoint x: 127, startPoint y: 96, endPoint x: 138, endPoint y: 98, distance: 11.3
click at [127, 97] on div "Pix" at bounding box center [139, 101] width 36 height 30
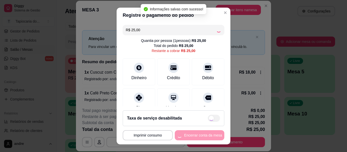
type input "R$ 0,00"
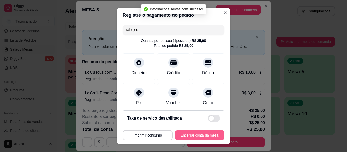
click at [198, 136] on div "**********" at bounding box center [174, 135] width 102 height 10
click at [198, 136] on button "Encerrar conta da mesa" at bounding box center [200, 136] width 48 height 10
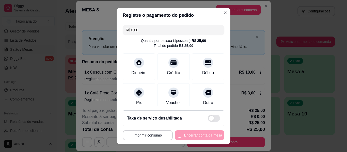
click at [198, 136] on div "**********" at bounding box center [174, 135] width 102 height 10
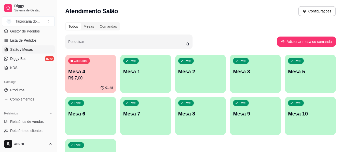
click at [92, 84] on div "01:48" at bounding box center [90, 88] width 51 height 10
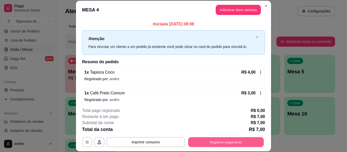
click at [236, 138] on button "Registrar pagamento" at bounding box center [226, 143] width 76 height 10
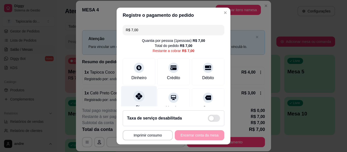
click at [138, 99] on icon at bounding box center [139, 96] width 7 height 7
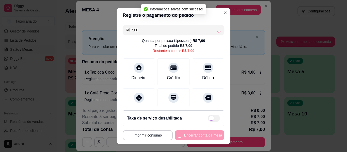
type input "R$ 0,00"
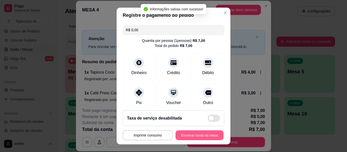
click at [202, 136] on button "Encerrar conta da mesa" at bounding box center [200, 136] width 48 height 10
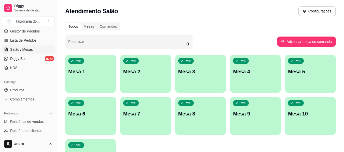
click at [296, 58] on div "Livre Mesa 5" at bounding box center [310, 71] width 51 height 32
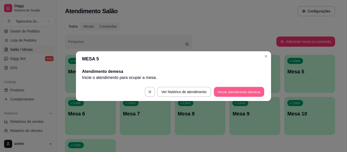
click at [230, 89] on button "Iniciar atendimento de mesa" at bounding box center [239, 92] width 50 height 10
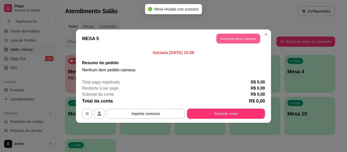
click at [237, 38] on button "Adicionar itens na mesa" at bounding box center [239, 39] width 44 height 10
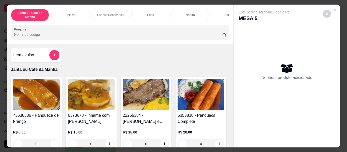
click at [184, 37] on input "Pesquisa" at bounding box center [118, 34] width 209 height 5
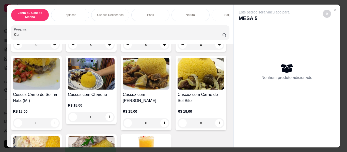
scroll to position [102, 0]
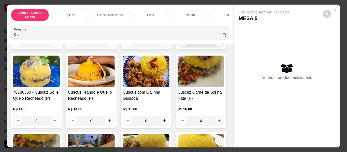
type input "Cu"
click at [218, 45] on icon "increase-product-quantity" at bounding box center [220, 43] width 4 height 4
type input "1"
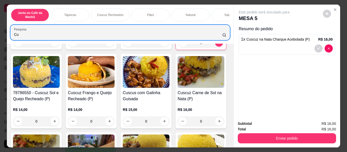
drag, startPoint x: 57, startPoint y: 33, endPoint x: 32, endPoint y: 46, distance: 27.8
click at [0, 45] on div "Janta ou Café da Manhã Tapiocas Cuscuz Recheados Pães Natural Salgados Tapiocas…" at bounding box center [173, 76] width 347 height 152
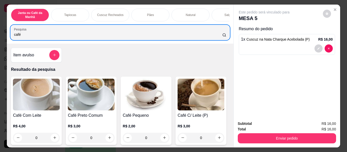
scroll to position [51, 0]
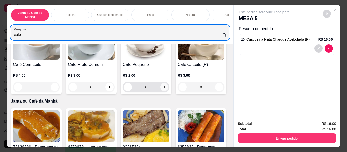
type input "café"
click at [165, 90] on button "increase-product-quantity" at bounding box center [164, 87] width 8 height 8
type input "1"
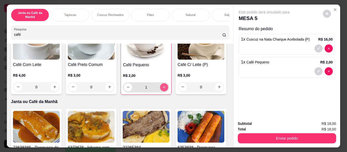
click at [164, 89] on icon "increase-product-quantity" at bounding box center [165, 87] width 4 height 4
type input "2"
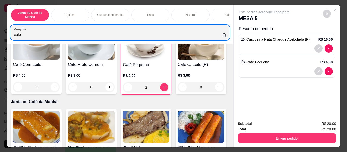
drag, startPoint x: 63, startPoint y: 31, endPoint x: 0, endPoint y: 39, distance: 63.9
click at [0, 39] on div "Janta ou Café da Manhã Tapiocas Cuscuz Recheados Pães Natural Salgados Tapiocas…" at bounding box center [173, 76] width 347 height 152
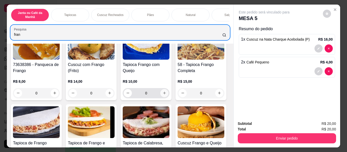
type input "fran"
click at [164, 93] on button "increase-product-quantity" at bounding box center [164, 93] width 8 height 8
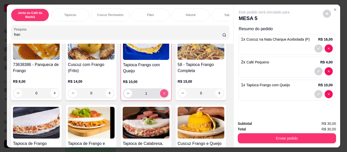
type input "1"
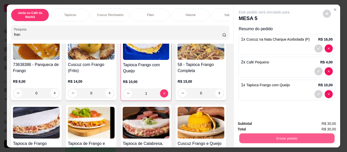
click at [306, 138] on button "Enviar pedido" at bounding box center [286, 139] width 95 height 10
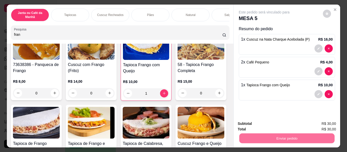
click at [288, 124] on button "Não registrar e enviar pedido" at bounding box center [270, 125] width 53 height 10
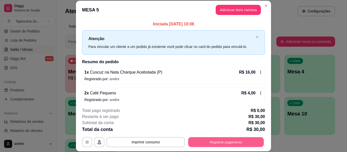
click at [226, 143] on button "Registrar pagamento" at bounding box center [226, 143] width 76 height 10
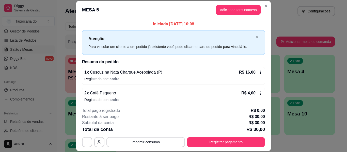
scroll to position [25, 0]
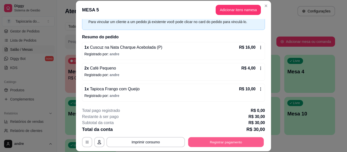
click at [248, 140] on button "Registrar pagamento" at bounding box center [226, 143] width 76 height 10
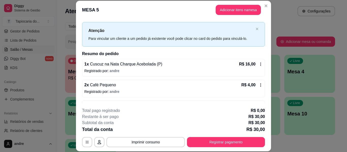
scroll to position [0, 0]
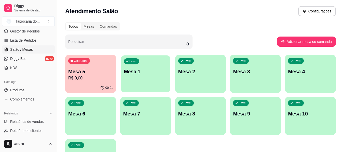
click at [160, 80] on div "Livre Mesa 1" at bounding box center [145, 70] width 49 height 31
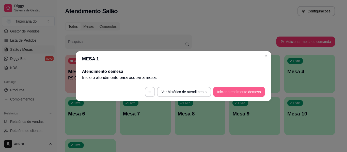
click at [239, 94] on button "Iniciar atendimento de mesa" at bounding box center [239, 92] width 52 height 10
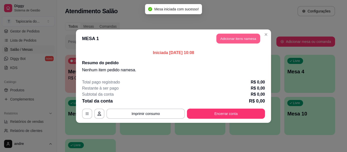
click at [218, 40] on button "Adicionar itens na mesa" at bounding box center [239, 39] width 44 height 10
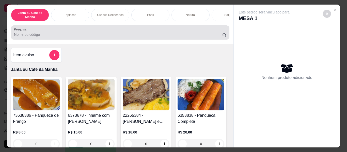
click at [174, 31] on div at bounding box center [120, 32] width 212 height 10
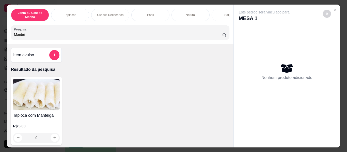
scroll to position [25, 0]
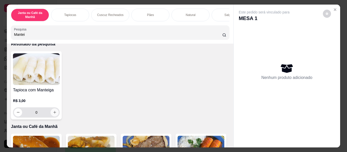
type input "Mantei"
click at [53, 114] on icon "increase-product-quantity" at bounding box center [55, 113] width 4 height 4
type input "1"
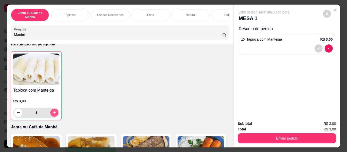
click at [53, 114] on icon "increase-product-quantity" at bounding box center [54, 113] width 3 height 3
type input "2"
drag, startPoint x: 80, startPoint y: 36, endPoint x: 0, endPoint y: 42, distance: 79.8
click at [0, 42] on div "Janta ou Café da Manhã Tapiocas Cuscuz Recheados Pães Natural Salgados Tapiocas…" at bounding box center [173, 76] width 347 height 152
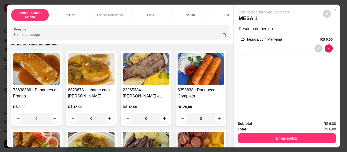
scroll to position [0, 0]
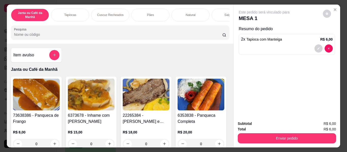
click at [144, 37] on input "Pesquisa" at bounding box center [118, 34] width 209 height 5
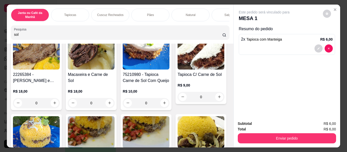
scroll to position [51, 0]
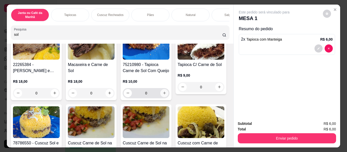
type input "sol"
click at [165, 95] on icon "increase-product-quantity" at bounding box center [165, 93] width 4 height 4
type input "1"
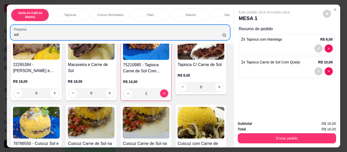
drag, startPoint x: 126, startPoint y: 32, endPoint x: 14, endPoint y: 55, distance: 114.3
click at [0, 55] on div "Janta ou Café da Manhã Tapiocas Cuscuz Recheados Pães Natural Salgados Tapiocas…" at bounding box center [173, 76] width 347 height 152
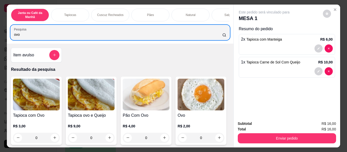
scroll to position [76, 0]
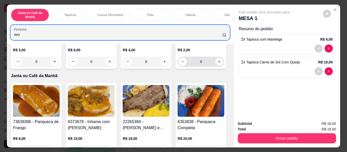
type input "ovo"
click at [215, 66] on button "increase-product-quantity" at bounding box center [219, 62] width 8 height 8
type input "1"
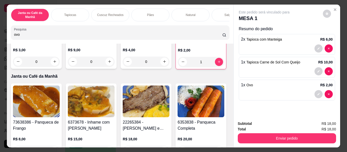
drag, startPoint x: 38, startPoint y: 34, endPoint x: 5, endPoint y: 21, distance: 35.9
click at [0, 31] on div "Janta ou Café da Manhã Tapiocas Cuscuz Recheados Pães Natural Salgados Tapiocas…" at bounding box center [173, 76] width 347 height 152
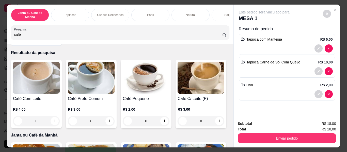
scroll to position [25, 0]
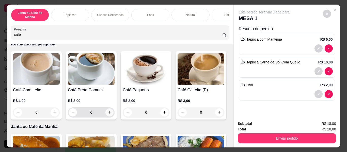
type input "café"
click at [108, 114] on icon "increase-product-quantity" at bounding box center [110, 113] width 4 height 4
type input "1"
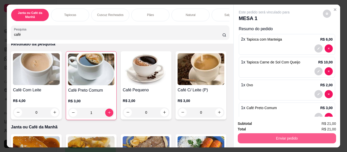
click at [265, 136] on button "Enviar pedido" at bounding box center [287, 139] width 98 height 10
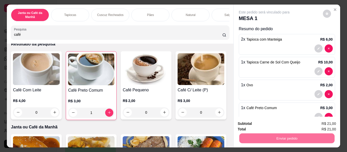
click at [267, 122] on button "Não registrar e enviar pedido" at bounding box center [270, 125] width 53 height 10
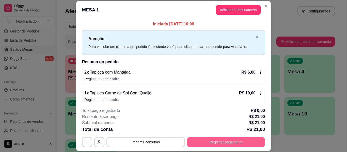
click at [246, 142] on button "Registrar pagamento" at bounding box center [226, 142] width 78 height 10
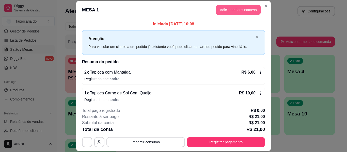
click at [230, 11] on button "Adicionar itens na mesa" at bounding box center [238, 10] width 45 height 10
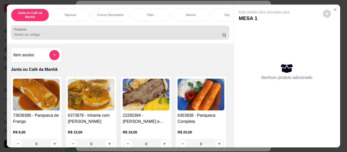
click at [167, 32] on div at bounding box center [120, 32] width 212 height 10
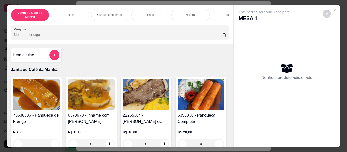
type input "W"
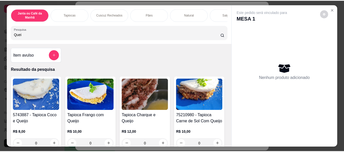
scroll to position [102, 0]
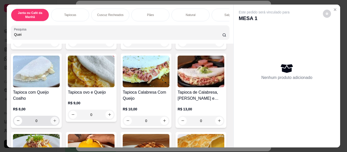
type input "Quei"
click at [57, 123] on icon "increase-product-quantity" at bounding box center [55, 121] width 4 height 4
type input "1"
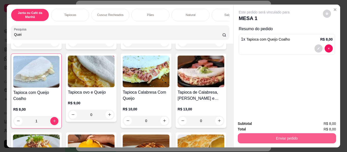
click at [270, 136] on button "Enviar pedido" at bounding box center [287, 139] width 98 height 10
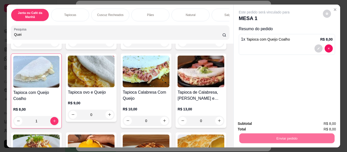
click at [267, 123] on button "Não registrar e enviar pedido" at bounding box center [270, 124] width 53 height 10
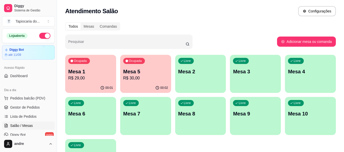
click at [133, 67] on div "Ocupada Mesa 5 R$ 30,00" at bounding box center [145, 69] width 51 height 28
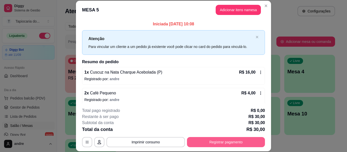
click at [239, 141] on button "Registrar pagamento" at bounding box center [226, 142] width 78 height 10
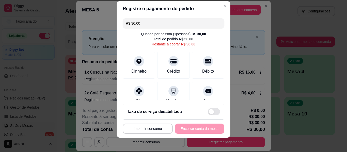
scroll to position [9, 0]
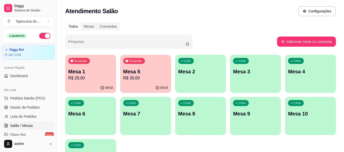
click at [174, 20] on div "Todos Mesas Comandas Pesquisar Adicionar mesa ou comanda Ocupada Mesa 1 R$ 29,0…" at bounding box center [200, 101] width 287 height 164
click at [136, 75] on div "Mesa 5 R$ 30,00" at bounding box center [145, 74] width 43 height 13
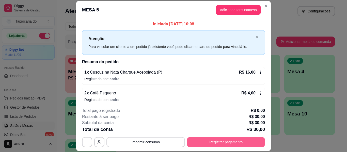
click at [227, 140] on button "Registrar pagamento" at bounding box center [226, 142] width 78 height 10
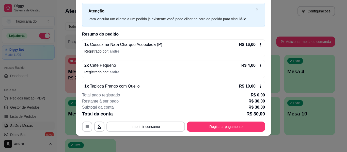
scroll to position [0, 0]
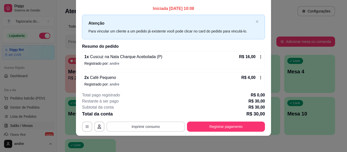
click at [149, 126] on button "Imprimir consumo" at bounding box center [146, 127] width 79 height 10
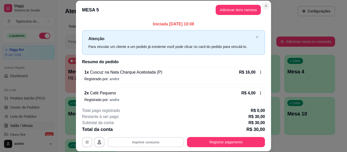
click at [265, 6] on icon "Close" at bounding box center [266, 6] width 4 height 4
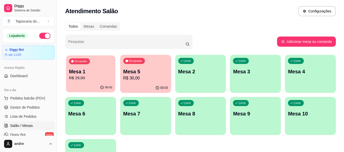
click at [85, 81] on div "Ocupada Mesa 1 R$ 29,00" at bounding box center [90, 68] width 49 height 27
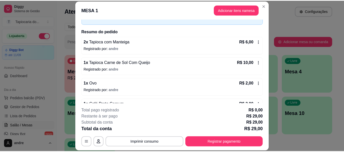
scroll to position [67, 0]
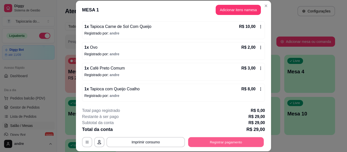
click at [216, 141] on button "Registrar pagamento" at bounding box center [226, 143] width 76 height 10
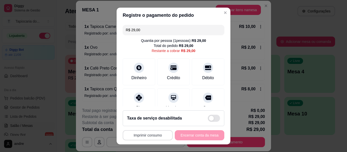
click at [157, 135] on button "Imprimir consumo" at bounding box center [148, 135] width 50 height 10
click at [141, 121] on button "Impressora" at bounding box center [147, 124] width 36 height 8
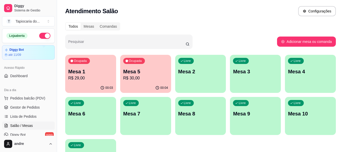
click at [97, 82] on div "Ocupada Mesa 1 R$ 29,00" at bounding box center [90, 69] width 51 height 28
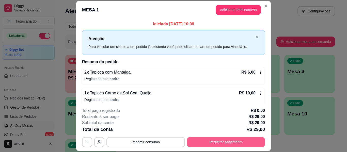
click at [206, 140] on button "Registrar pagamento" at bounding box center [226, 142] width 78 height 10
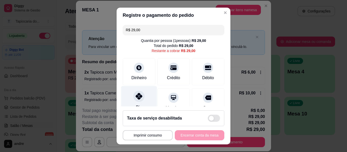
click at [136, 93] on icon at bounding box center [139, 96] width 7 height 7
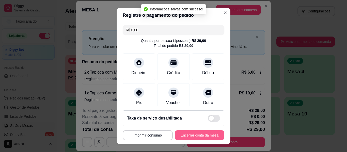
type input "R$ 0,00"
click at [208, 134] on button "Encerrar conta da mesa" at bounding box center [200, 136] width 48 height 10
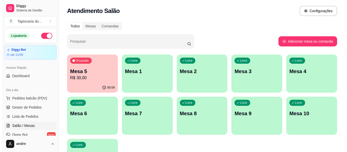
scroll to position [0, 0]
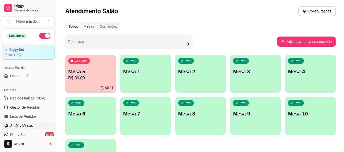
click at [95, 75] on div "Mesa 5 R$ 30,00" at bounding box center [90, 74] width 45 height 13
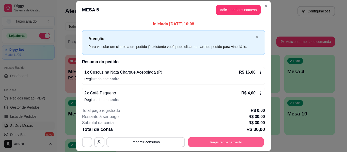
click at [242, 140] on button "Registrar pagamento" at bounding box center [226, 143] width 76 height 10
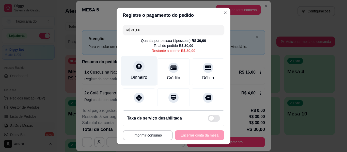
click at [134, 61] on div "Dinheiro" at bounding box center [139, 71] width 36 height 30
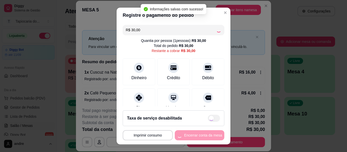
type input "R$ 0,00"
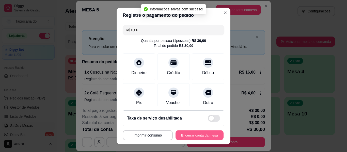
click at [201, 131] on button "Encerrar conta da mesa" at bounding box center [200, 136] width 48 height 10
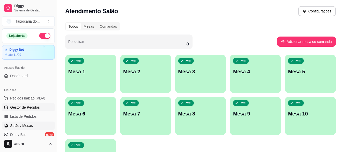
click at [30, 109] on span "Gestor de Pedidos" at bounding box center [25, 107] width 30 height 5
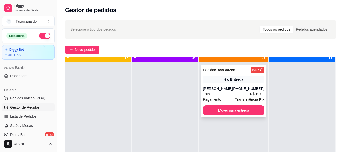
scroll to position [14, 0]
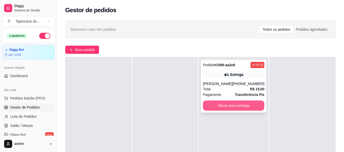
click at [243, 106] on button "Mover para entrega" at bounding box center [233, 106] width 61 height 10
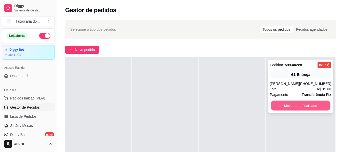
click at [289, 104] on button "Mover para finalizado" at bounding box center [300, 106] width 60 height 10
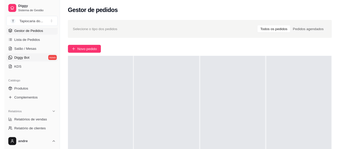
scroll to position [51, 0]
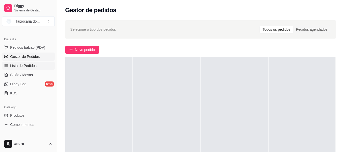
click at [23, 65] on span "Lista de Pedidos" at bounding box center [23, 65] width 26 height 5
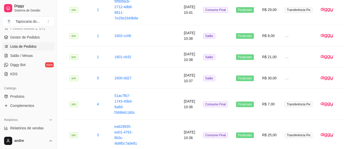
scroll to position [127, 0]
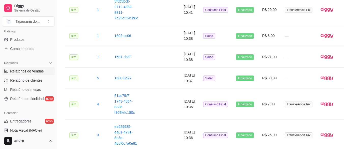
click at [31, 68] on div "Relatórios Relatórios de vendas Relatório de clientes Relatório de mesas Relató…" at bounding box center [28, 81] width 53 height 44
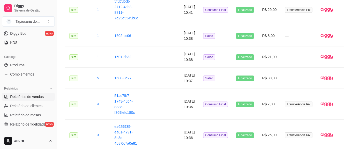
click at [30, 94] on span "Relatórios de vendas" at bounding box center [27, 96] width 34 height 5
select select "ALL"
select select "0"
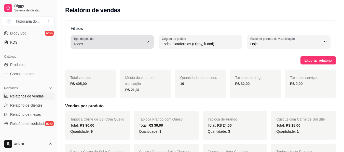
click at [148, 43] on icon "button" at bounding box center [149, 42] width 4 height 4
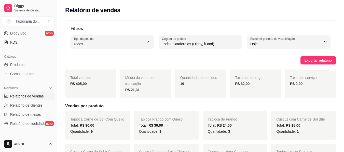
click at [97, 75] on span "Retirada" at bounding box center [109, 72] width 67 height 5
type input "PICKUP"
select select "PICKUP"
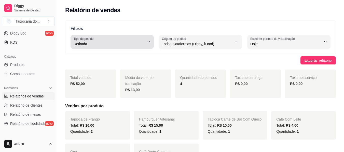
click at [148, 45] on button "Tipo do pedido Retirada" at bounding box center [111, 42] width 83 height 14
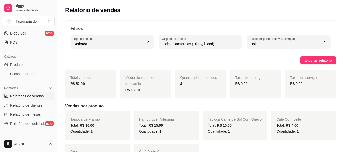
click at [191, 75] on div "Quantidade de pedidos 4" at bounding box center [200, 84] width 51 height 28
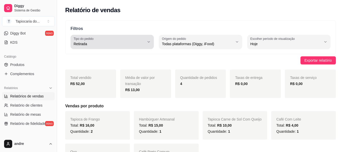
click at [126, 45] on span "Retirada" at bounding box center [109, 43] width 71 height 5
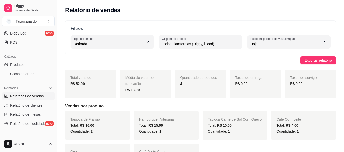
click at [101, 59] on li "Todos" at bounding box center [112, 56] width 76 height 8
type input "ALL"
select select "ALL"
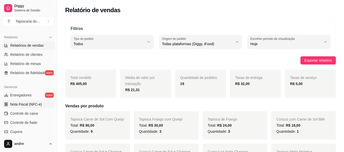
scroll to position [203, 0]
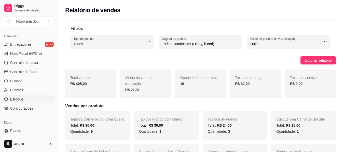
click at [16, 98] on span "Estoque" at bounding box center [16, 99] width 13 height 5
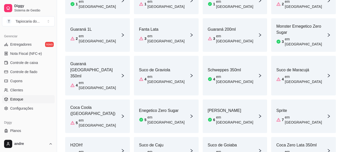
scroll to position [162, 0]
